Goal: Transaction & Acquisition: Obtain resource

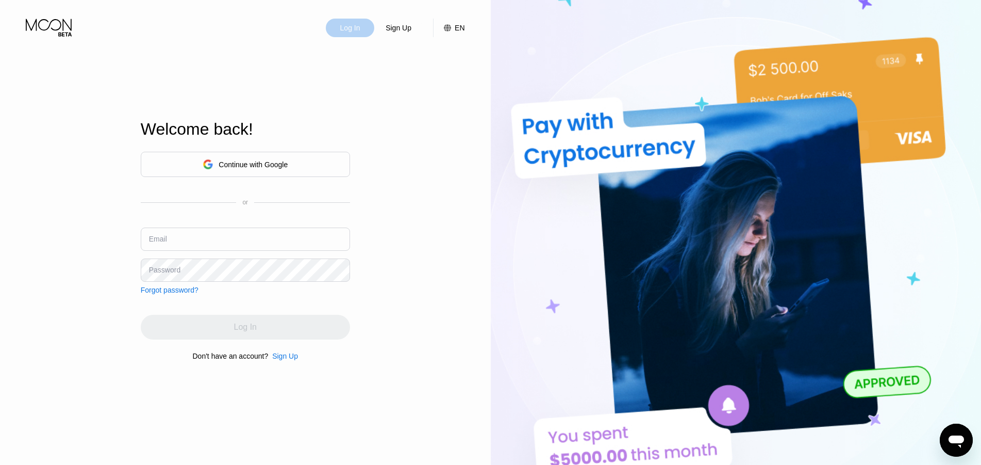
click at [353, 28] on div "Log In" at bounding box center [350, 28] width 22 height 10
click at [231, 238] on input "text" at bounding box center [245, 238] width 209 height 23
click at [275, 166] on div "Continue with Google" at bounding box center [253, 164] width 69 height 8
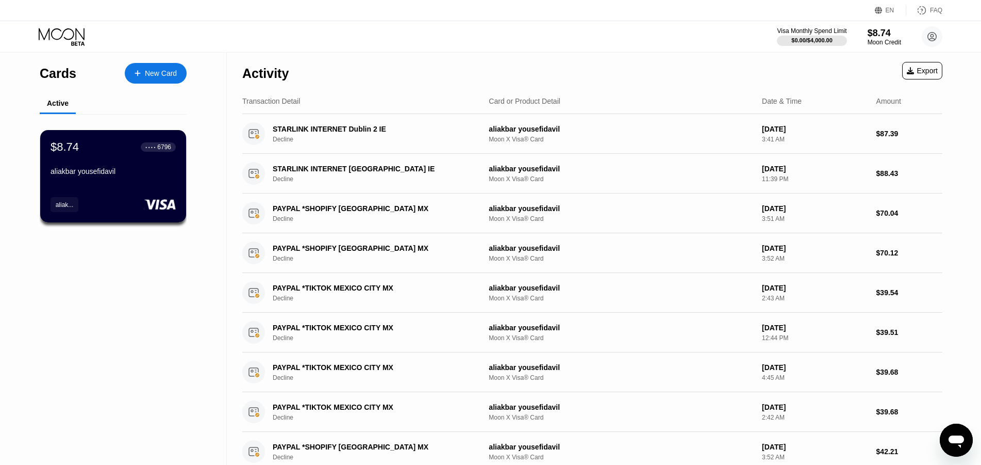
click at [92, 175] on div "aliakbar yousefidavil" at bounding box center [113, 171] width 125 height 8
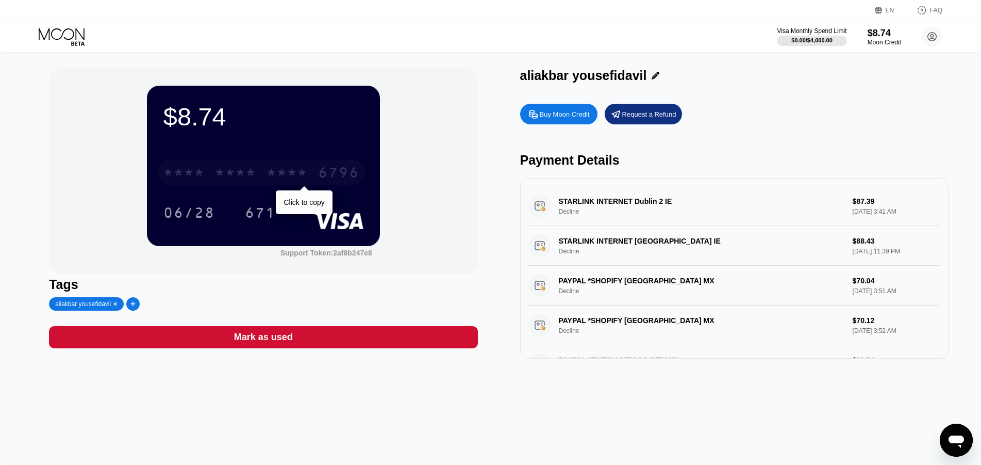
click at [226, 177] on div "* * * *" at bounding box center [235, 174] width 41 height 16
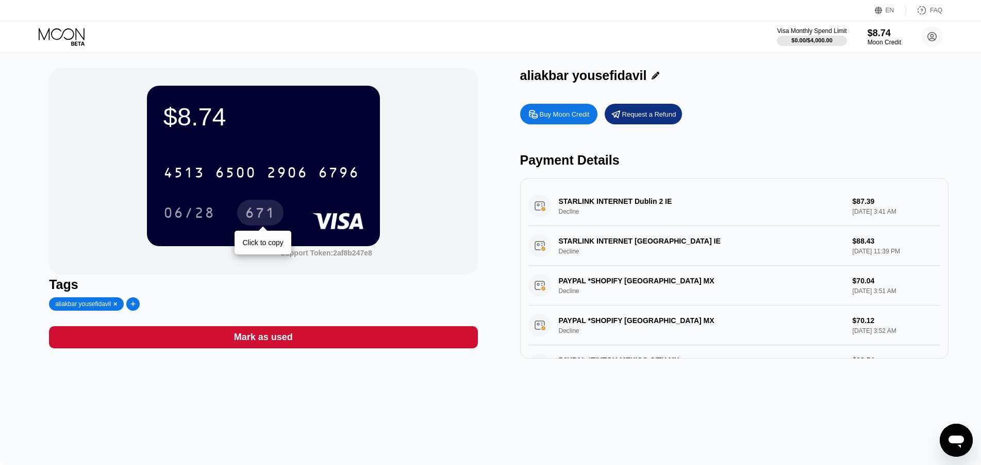
click at [250, 215] on div "671" at bounding box center [260, 214] width 31 height 16
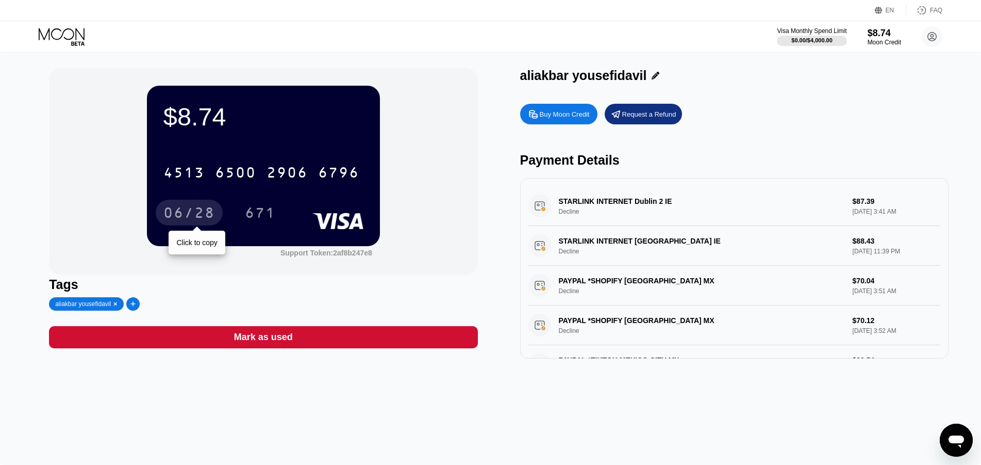
click at [206, 209] on div "06/28" at bounding box center [189, 214] width 52 height 16
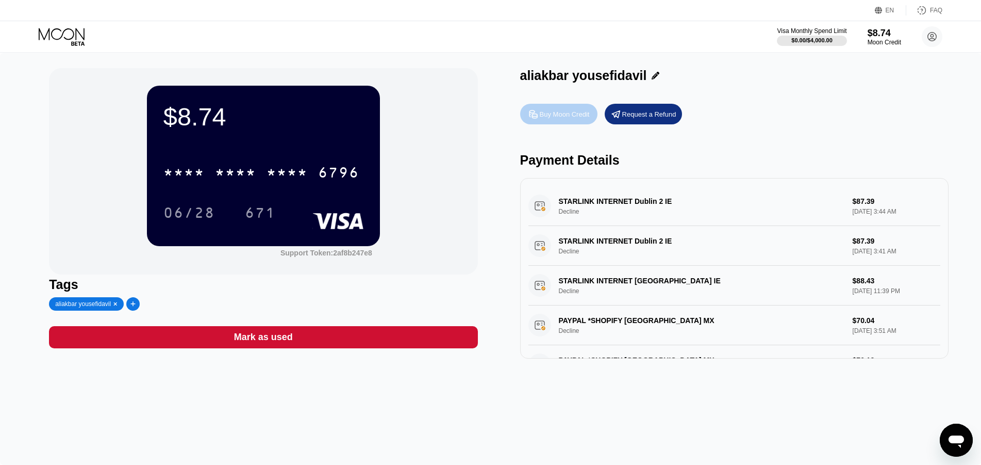
click at [567, 115] on div "Buy Moon Credit" at bounding box center [565, 114] width 50 height 9
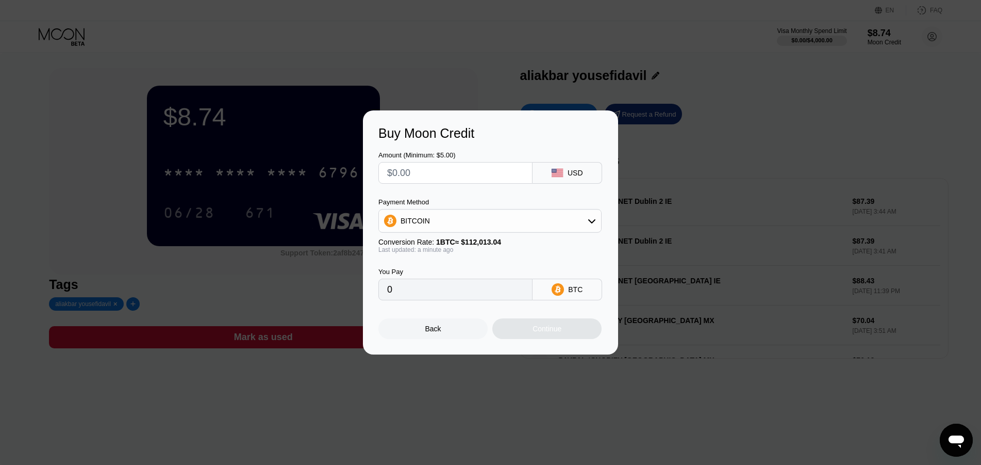
click at [466, 231] on div "BITCOIN" at bounding box center [489, 221] width 223 height 24
click at [470, 222] on div "BITCOIN" at bounding box center [490, 220] width 222 height 21
click at [462, 269] on div "USDT on TRON" at bounding box center [496, 272] width 194 height 8
type input "0.00"
click at [448, 288] on input "0.00" at bounding box center [455, 289] width 137 height 21
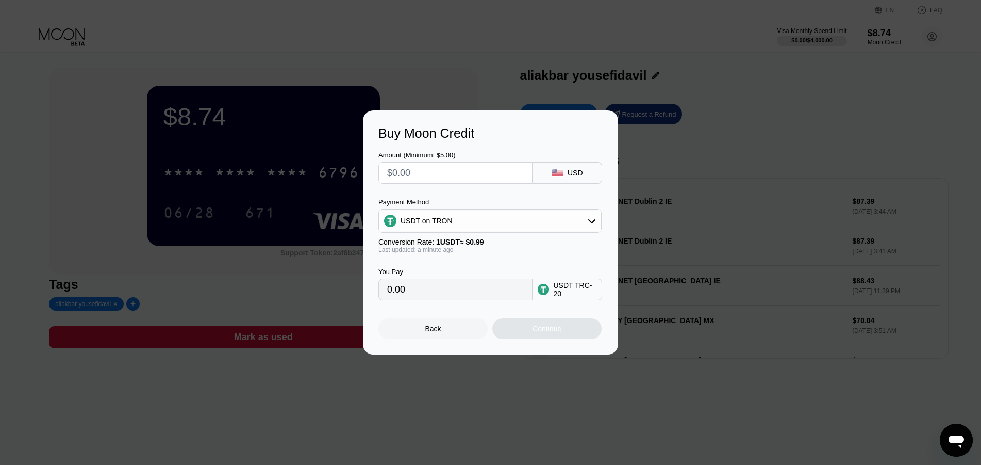
click at [448, 287] on input "0.00" at bounding box center [455, 289] width 137 height 21
click at [588, 65] on div at bounding box center [495, 232] width 990 height 465
click at [446, 330] on div "Back" at bounding box center [432, 328] width 109 height 21
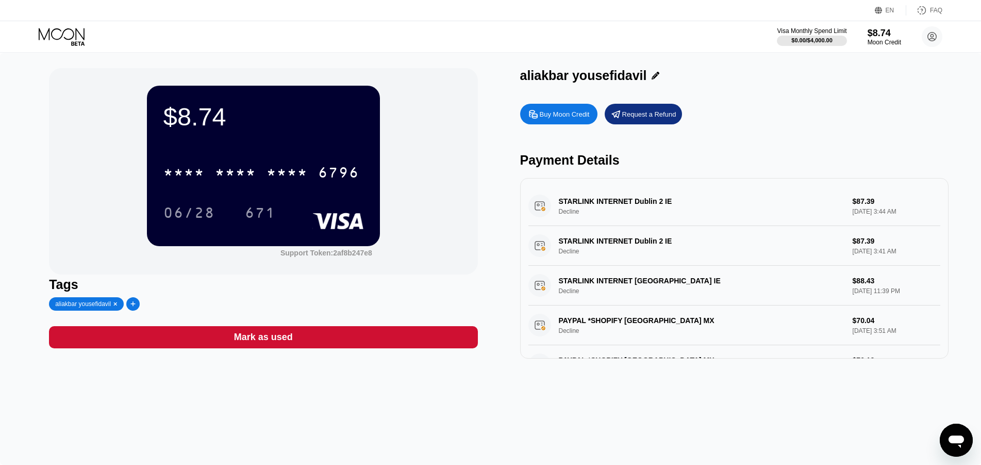
click at [75, 35] on icon at bounding box center [63, 37] width 48 height 18
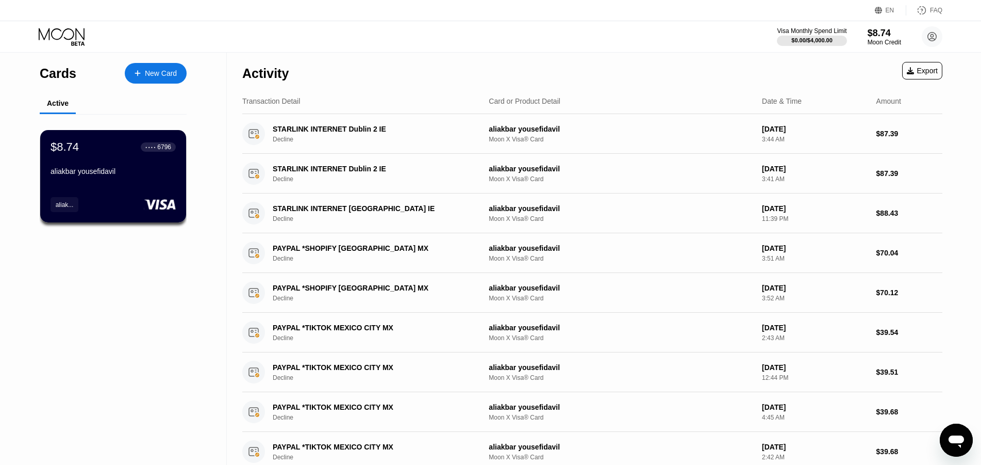
click at [148, 77] on div "New Card" at bounding box center [161, 73] width 32 height 9
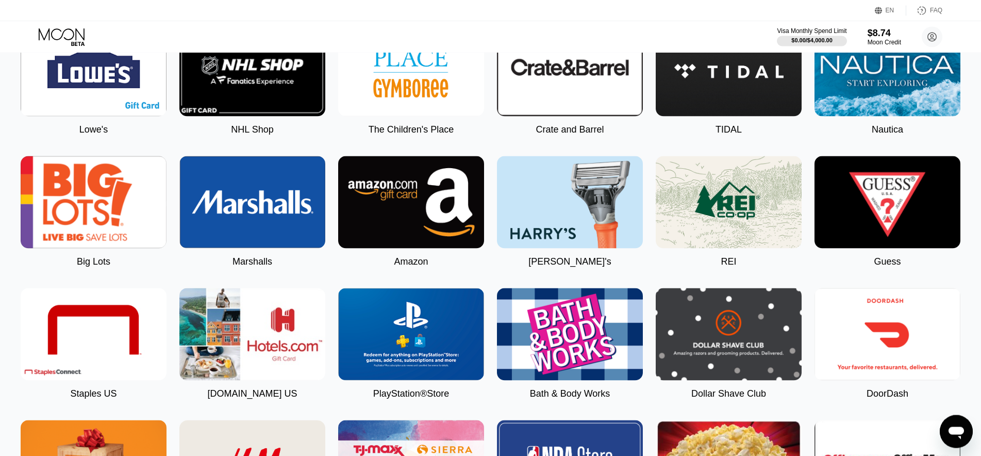
scroll to position [1262, 0]
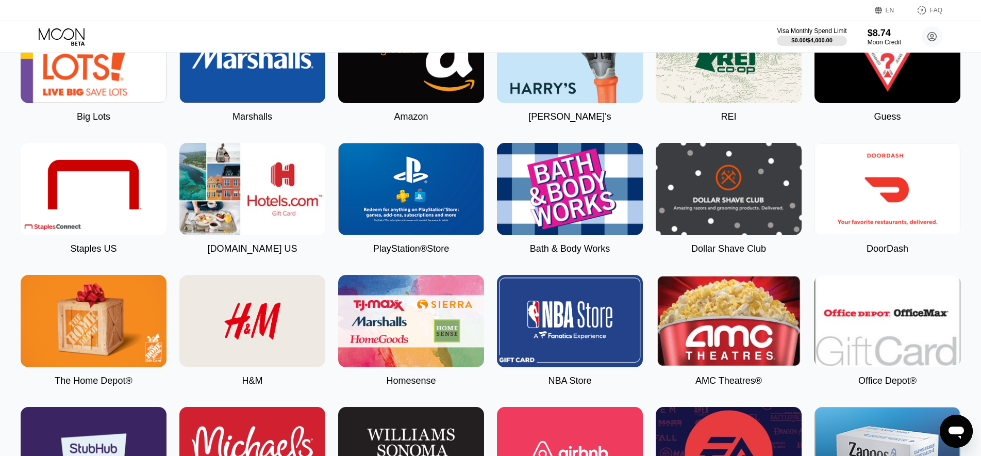
click at [399, 194] on img at bounding box center [411, 189] width 146 height 92
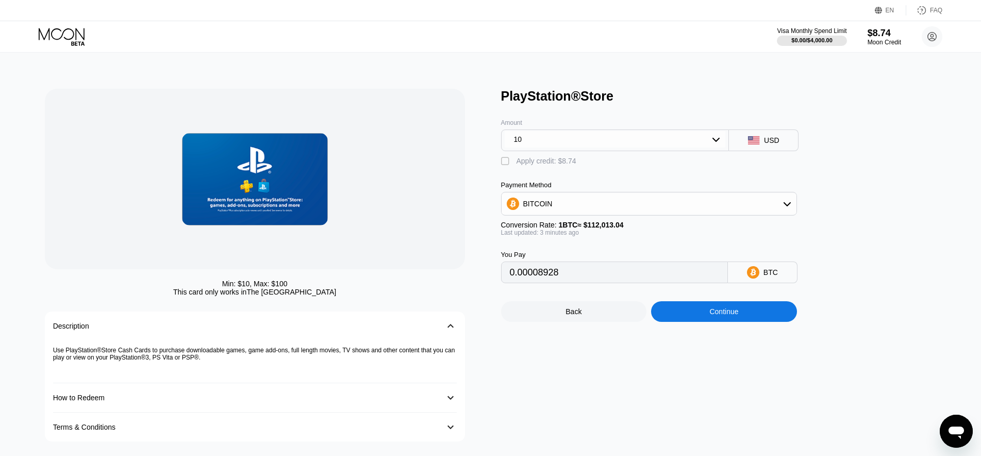
type input "0.00008918"
click at [515, 166] on div " Apply credit: $8.74" at bounding box center [541, 161] width 80 height 10
click at [515, 166] on div " Apply credit: $8.74" at bounding box center [541, 161] width 80 height 10
click at [515, 166] on div " Apply credit: $8.74" at bounding box center [541, 161] width 80 height 10
click at [515, 166] on div " Apply credit: $8.74" at bounding box center [541, 161] width 80 height 10
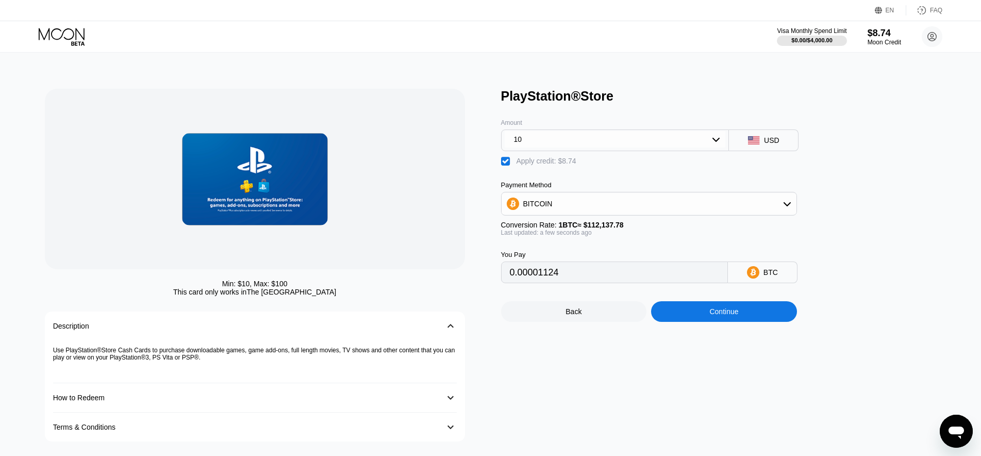
type input "0.00008918"
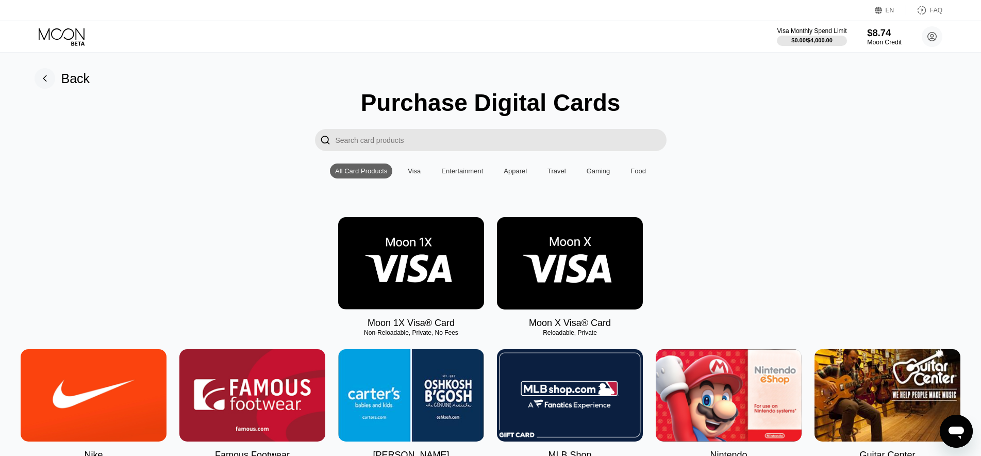
click at [876, 38] on div "$8.74" at bounding box center [884, 32] width 35 height 11
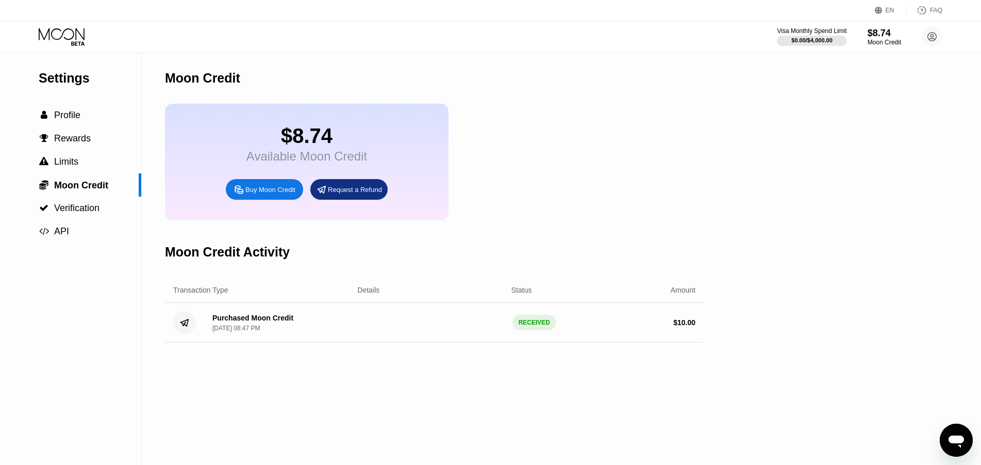
click at [345, 194] on div "Request a Refund" at bounding box center [355, 189] width 54 height 9
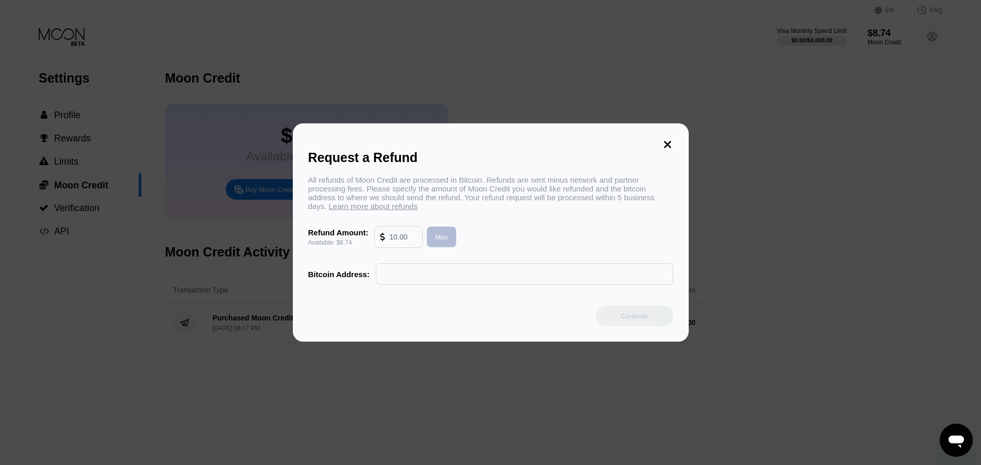
click at [445, 241] on div "Max" at bounding box center [441, 237] width 13 height 9
type input "8.74"
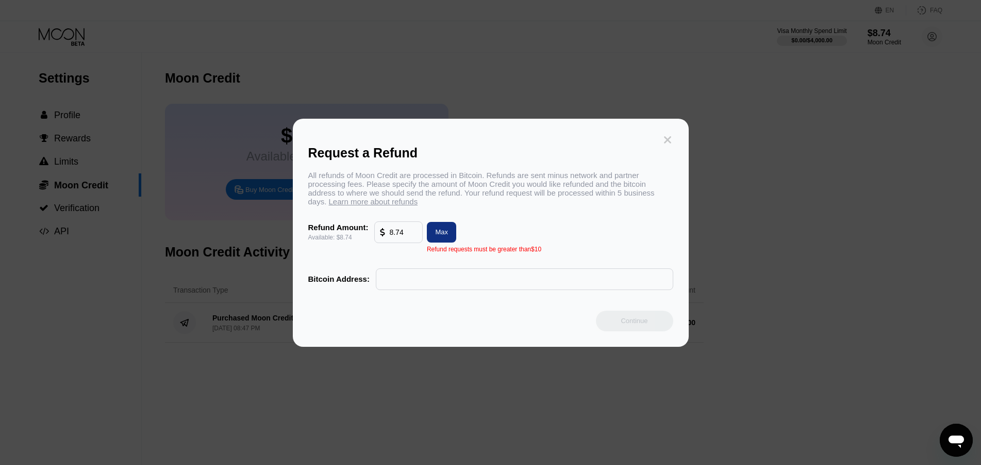
click at [667, 139] on icon at bounding box center [667, 139] width 11 height 11
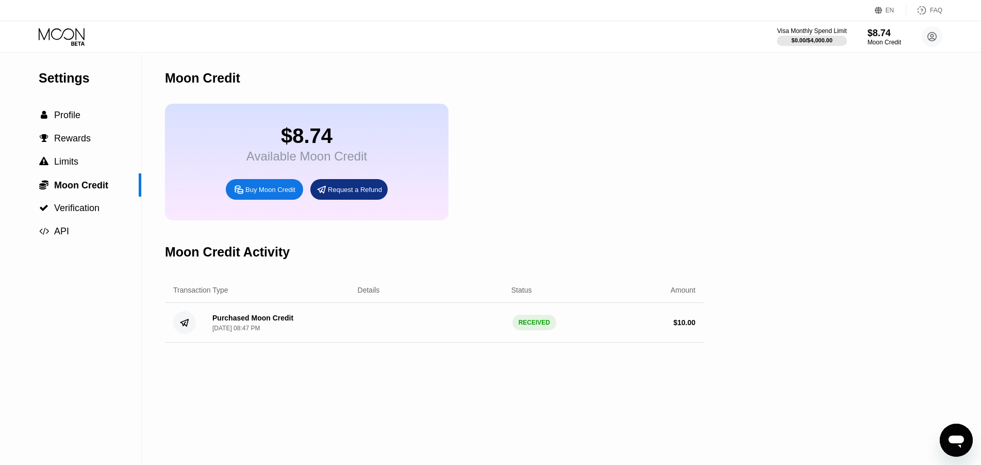
click at [278, 194] on div "Buy Moon Credit" at bounding box center [270, 189] width 50 height 9
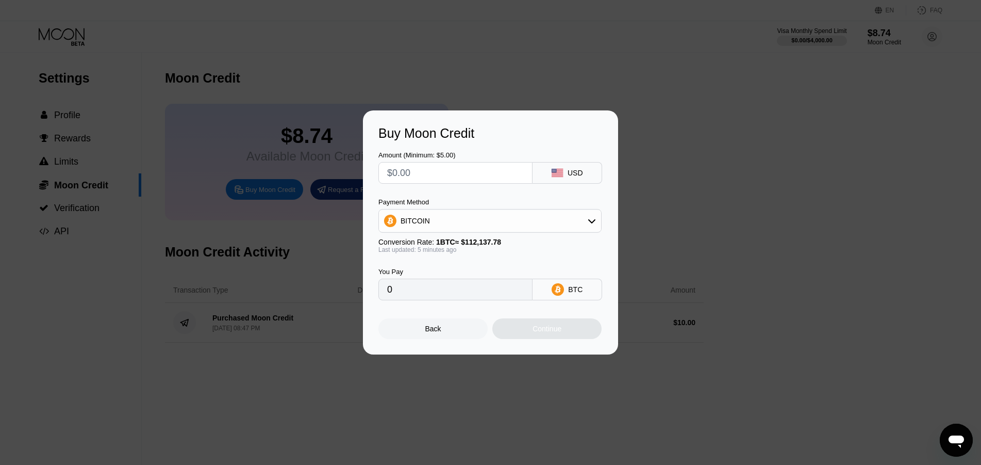
click at [504, 225] on div "BITCOIN" at bounding box center [490, 220] width 222 height 21
click at [462, 272] on div "USDT on TRON" at bounding box center [496, 272] width 194 height 8
type input "0.00"
click at [452, 296] on input "0.00" at bounding box center [455, 289] width 137 height 21
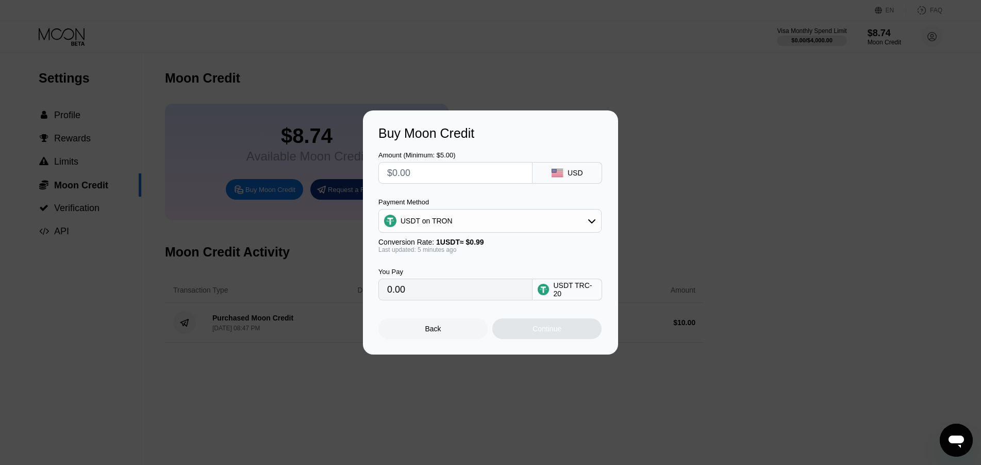
click at [452, 296] on input "0.00" at bounding box center [455, 289] width 137 height 21
click at [455, 295] on input "0.00" at bounding box center [455, 289] width 137 height 21
click at [456, 295] on input "0.00" at bounding box center [455, 289] width 137 height 21
click at [429, 167] on input "text" at bounding box center [455, 172] width 137 height 21
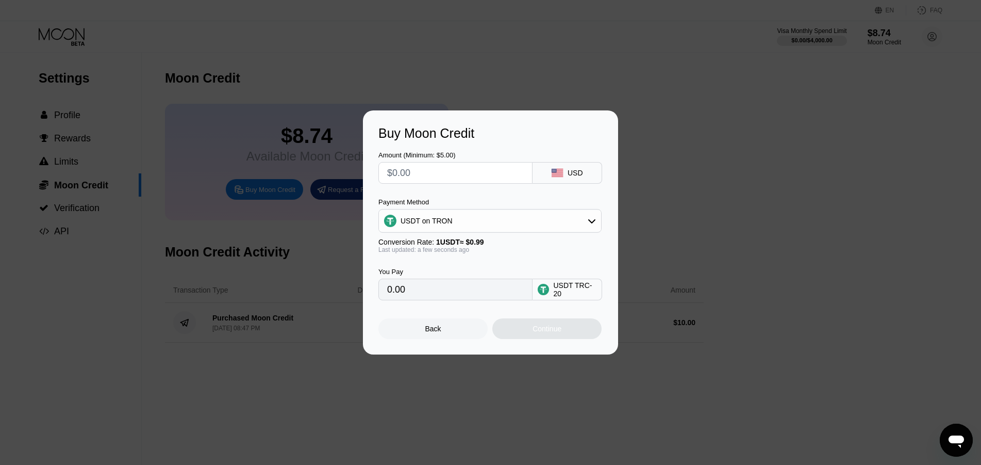
click at [429, 167] on input "text" at bounding box center [455, 172] width 137 height 21
type input "$23"
type input "23.23"
type input "$23"
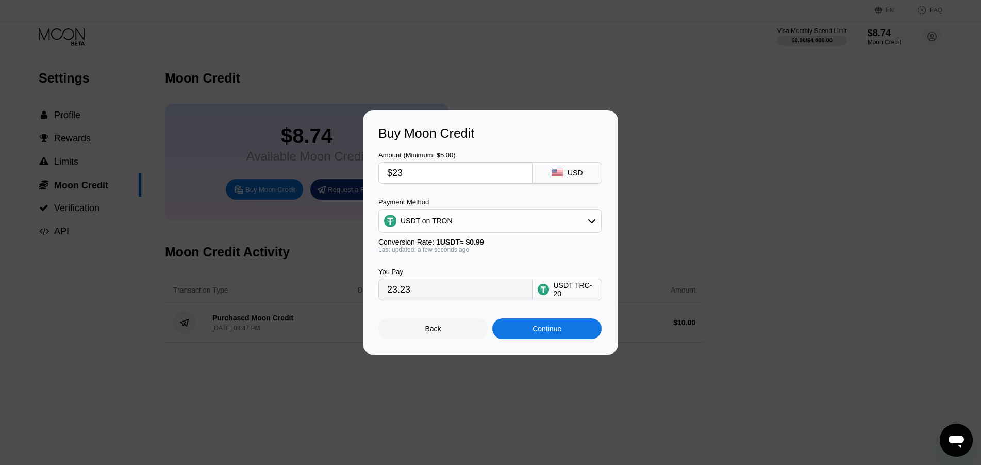
click at [526, 334] on div "Continue" at bounding box center [546, 328] width 109 height 21
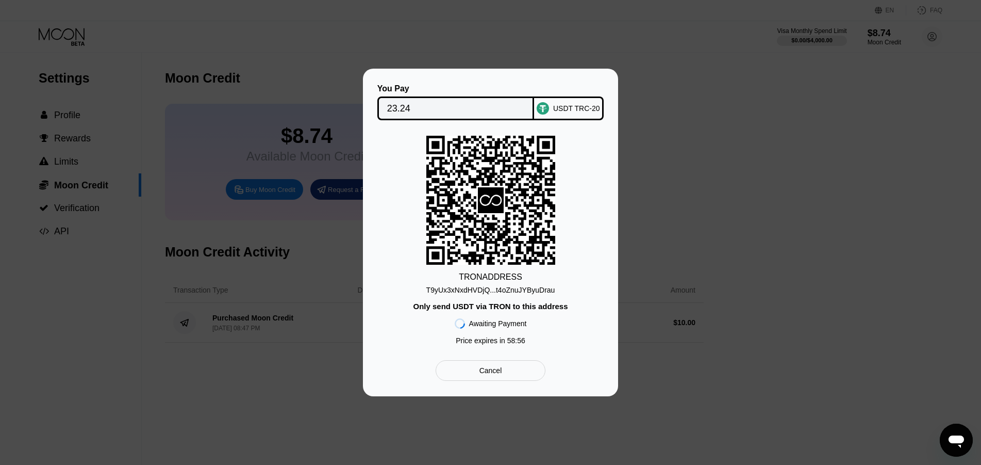
click at [555, 104] on div "USDT TRC-20" at bounding box center [569, 108] width 70 height 24
click at [497, 287] on div "T9yUx3xNxdHVDjQ...t4oZnuJYByuDrau" at bounding box center [490, 290] width 129 height 8
click at [576, 104] on div "USDT TRC-20" at bounding box center [576, 108] width 47 height 8
click at [500, 294] on div "T9yUx3xNxdHVDjQ...t4oZnuJYByuDrau" at bounding box center [490, 290] width 129 height 8
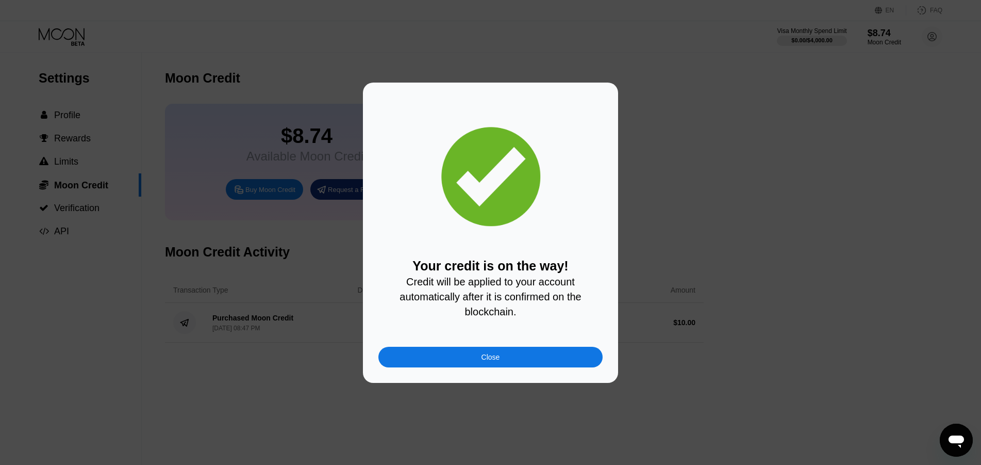
click at [496, 359] on div "Close" at bounding box center [491, 357] width 19 height 8
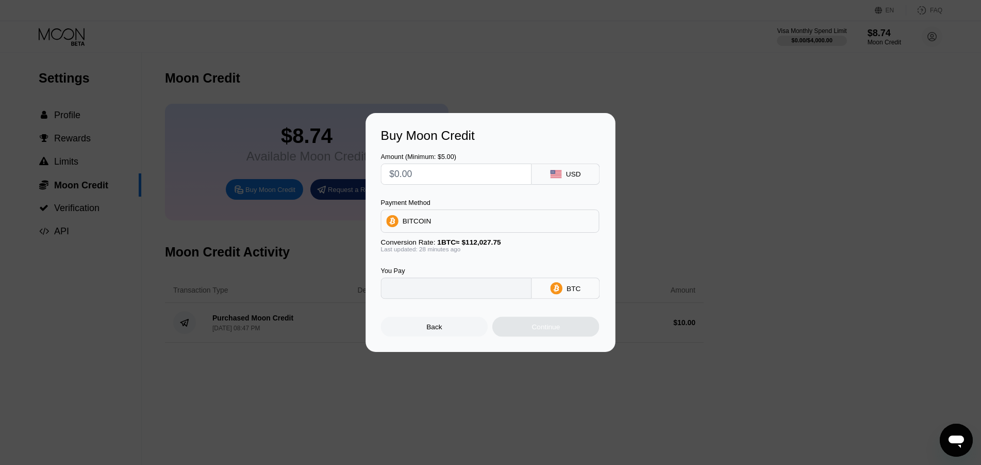
type input "0"
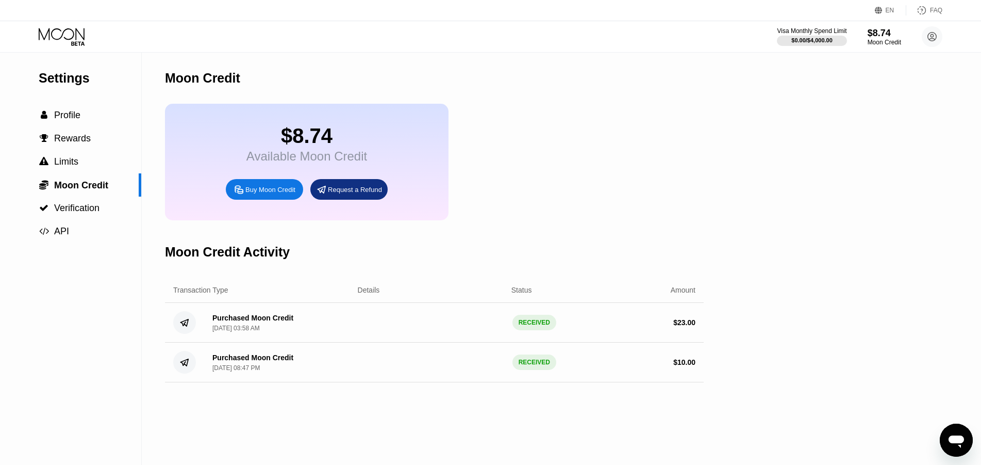
click at [69, 34] on icon at bounding box center [63, 37] width 48 height 18
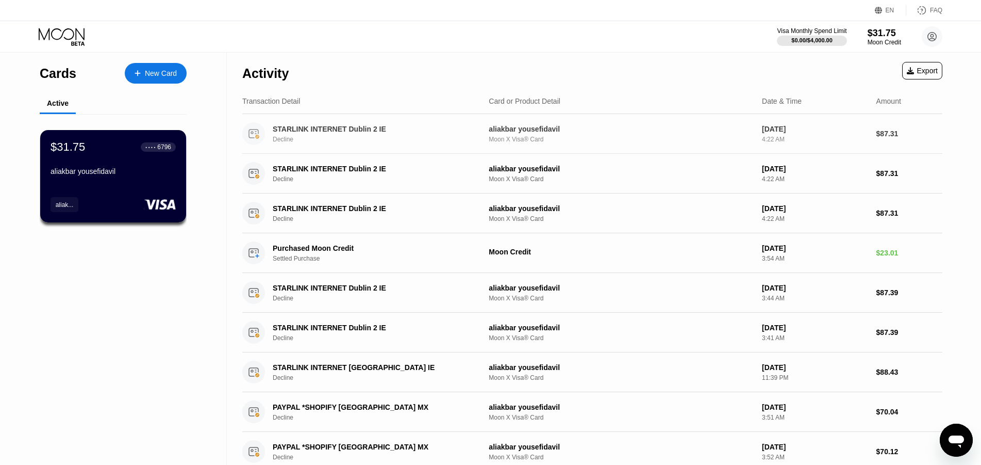
click at [303, 131] on div "STARLINK INTERNET Dublin 2 IE" at bounding box center [373, 129] width 200 height 8
